Goal: Find specific page/section: Find specific page/section

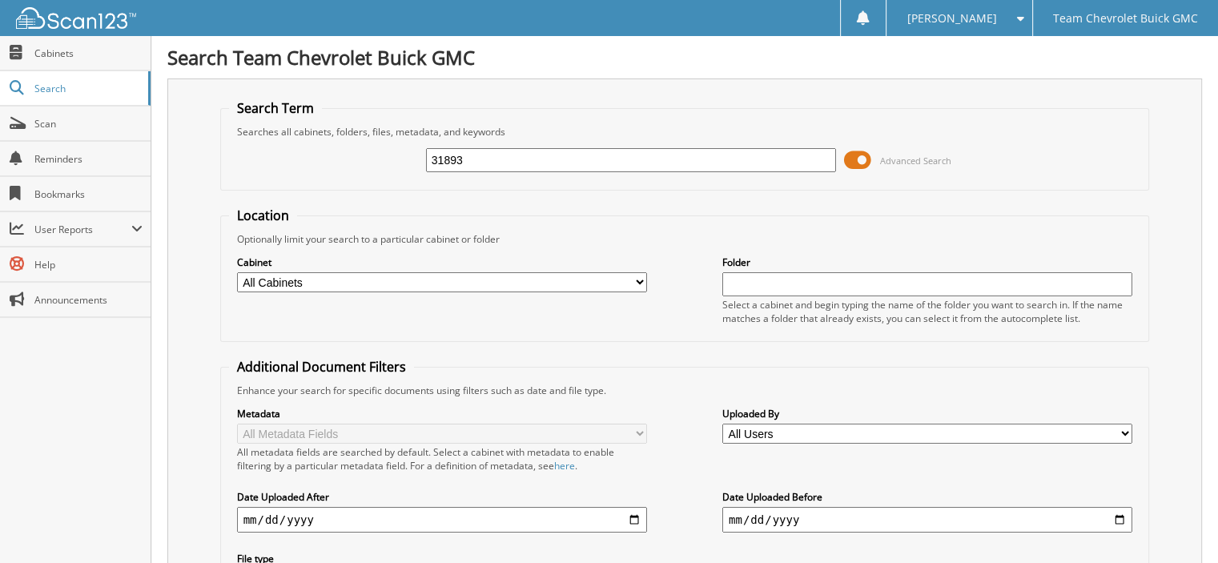
type input "31893"
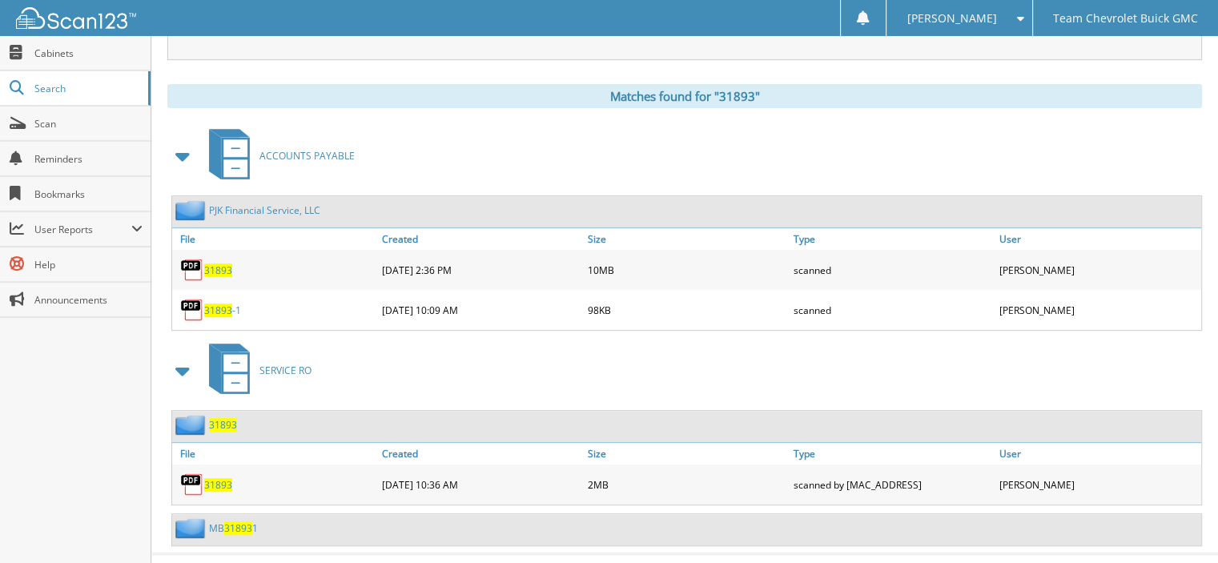
scroll to position [629, 0]
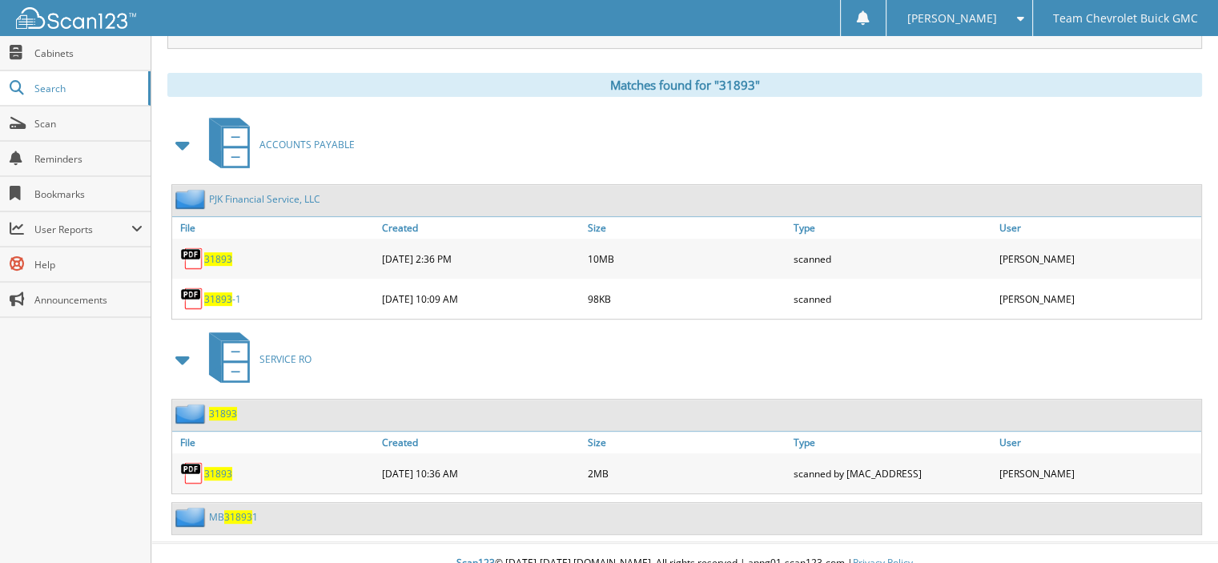
click at [215, 252] on span "31893" at bounding box center [218, 259] width 28 height 14
